Goal: Task Accomplishment & Management: Manage account settings

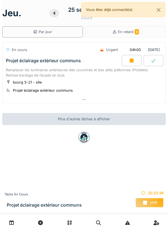
click at [101, 75] on div "Remplacer les luminaires extérieures des coursives et des allés piétonnes (Pote…" at bounding box center [84, 72] width 156 height 11
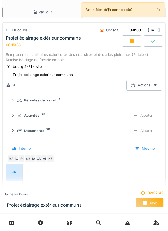
scroll to position [115, 0]
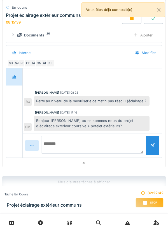
click at [66, 145] on textarea at bounding box center [92, 145] width 102 height 18
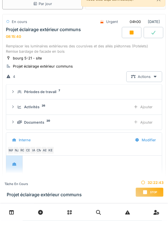
scroll to position [31, 0]
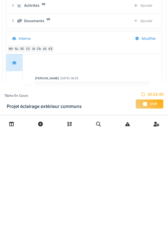
click at [99, 155] on div "[PERSON_NAME] [DATE] 08:28 Perte au niveau de la menuiserie ce matin pas résolu…" at bounding box center [92, 185] width 139 height 65
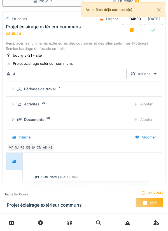
click at [87, 161] on div at bounding box center [92, 163] width 137 height 14
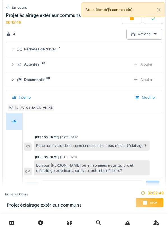
scroll to position [115, 0]
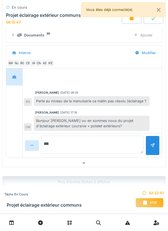
click at [78, 142] on textarea "***" at bounding box center [92, 145] width 102 height 18
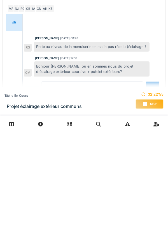
scroll to position [121, 0]
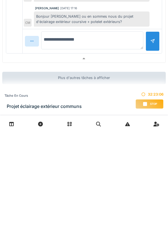
type textarea "**********"
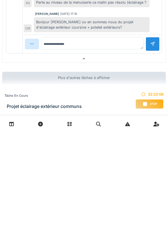
click at [153, 142] on div at bounding box center [153, 142] width 4 height 5
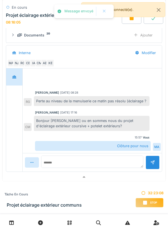
scroll to position [116, 0]
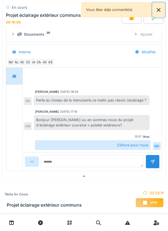
click at [160, 12] on button "Close" at bounding box center [159, 10] width 13 height 15
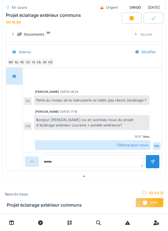
click at [134, 19] on icon at bounding box center [132, 18] width 6 height 4
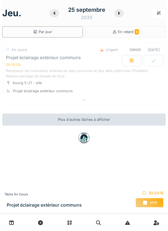
scroll to position [0, 0]
